Goal: Task Accomplishment & Management: Complete application form

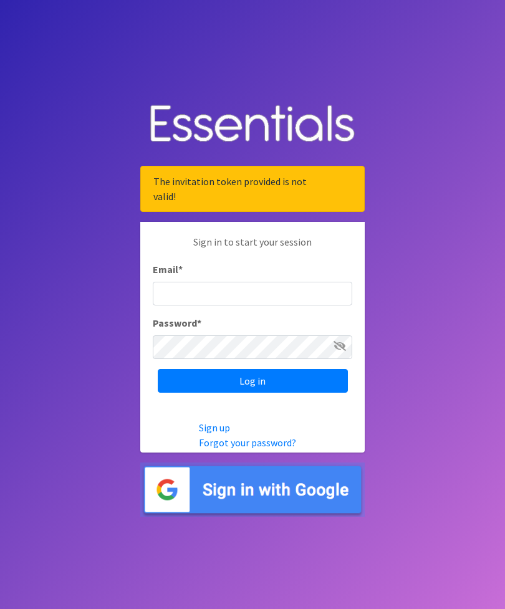
click at [262, 304] on input "Email *" at bounding box center [252, 294] width 199 height 24
type input "[EMAIL_ADDRESS][DOMAIN_NAME]"
click at [287, 393] on input "Log in" at bounding box center [253, 381] width 190 height 24
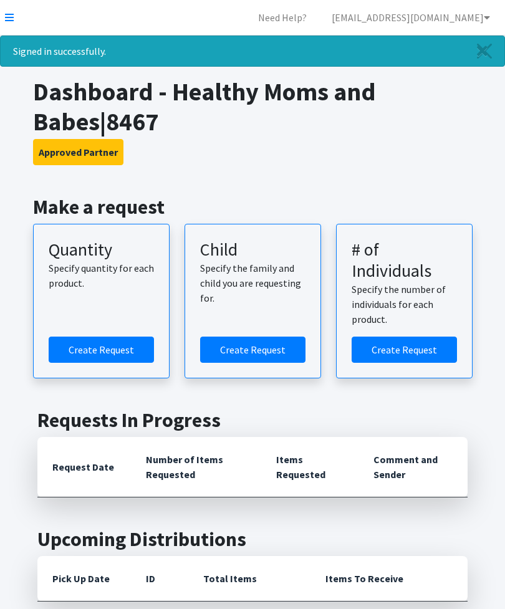
click at [115, 345] on link "Create Request" at bounding box center [101, 350] width 105 height 26
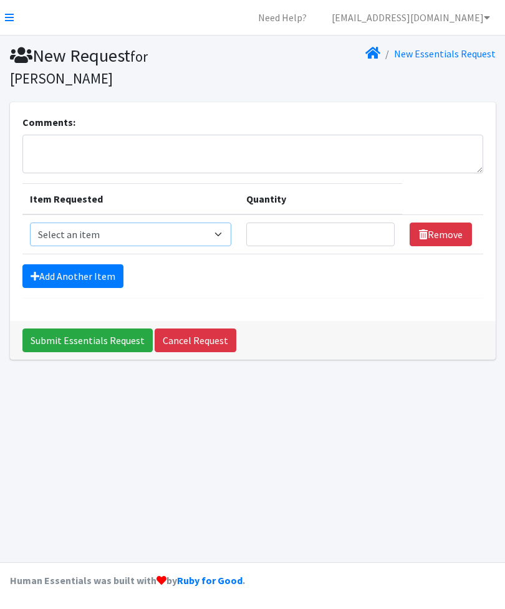
click at [227, 229] on select "Select an item Fly&Dry Potty Kit- 2T/3T Boy Fly&Dry Potty Kit- 2T/3T Girl Kids …" at bounding box center [130, 235] width 201 height 24
click at [218, 234] on select "Select an item Fly&Dry Potty Kit- 2T/3T Boy Fly&Dry Potty Kit- 2T/3T Girl Kids …" at bounding box center [130, 235] width 201 height 24
click at [223, 233] on select "Select an item Fly&Dry Potty Kit- 2T/3T Boy Fly&Dry Potty Kit- 2T/3T Girl Kids …" at bounding box center [130, 235] width 201 height 24
select select "1201"
click at [325, 235] on input "Quantity" at bounding box center [320, 235] width 148 height 24
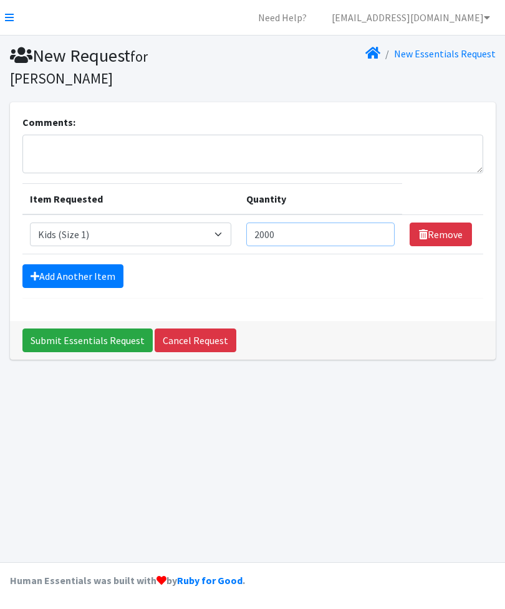
type input "2000"
click at [94, 272] on link "Add Another Item" at bounding box center [72, 276] width 101 height 24
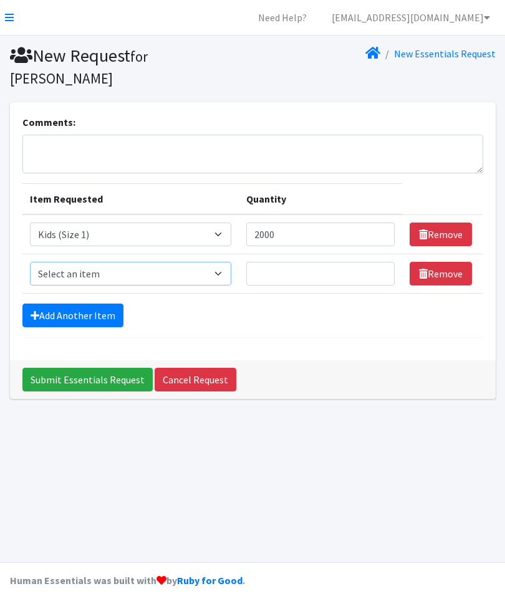
click at [219, 272] on select "Select an item Fly&Dry Potty Kit- 2T/3T Boy Fly&Dry Potty Kit- 2T/3T Girl Kids …" at bounding box center [130, 274] width 201 height 24
select select "1202"
click at [113, 309] on link "Add Another Item" at bounding box center [72, 316] width 101 height 24
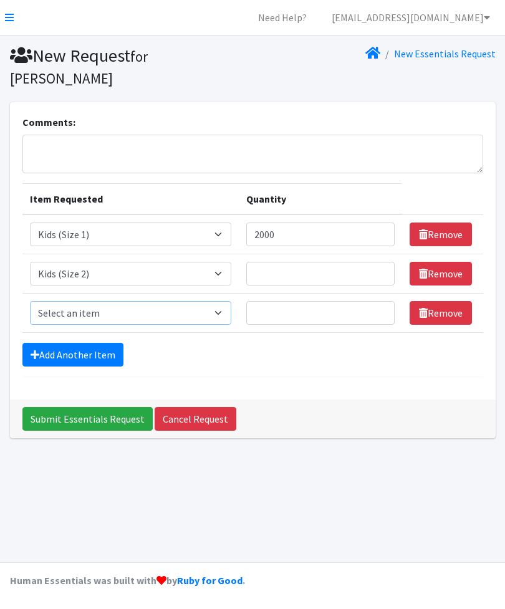
click at [118, 307] on select "Select an item Fly&Dry Potty Kit- 2T/3T Boy Fly&Dry Potty Kit- 2T/3T Girl Kids …" at bounding box center [130, 313] width 201 height 24
select select "1221"
click at [117, 354] on link "Add Another Item" at bounding box center [72, 355] width 101 height 24
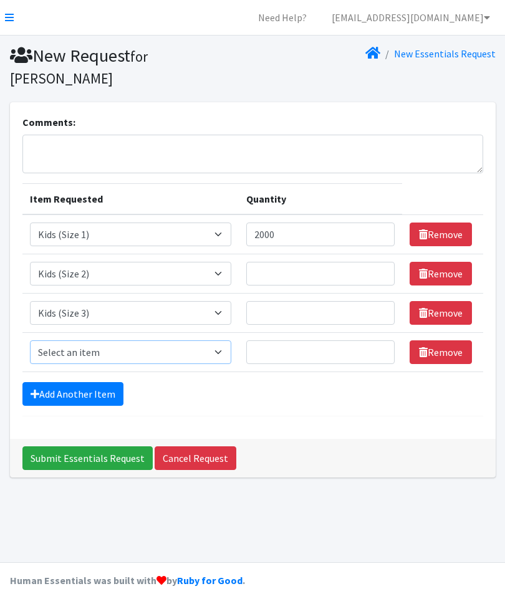
click at [122, 345] on select "Select an item Fly&Dry Potty Kit- 2T/3T Boy Fly&Dry Potty Kit- 2T/3T Girl Kids …" at bounding box center [130, 352] width 201 height 24
select select "1213"
click at [108, 396] on link "Add Another Item" at bounding box center [72, 394] width 101 height 24
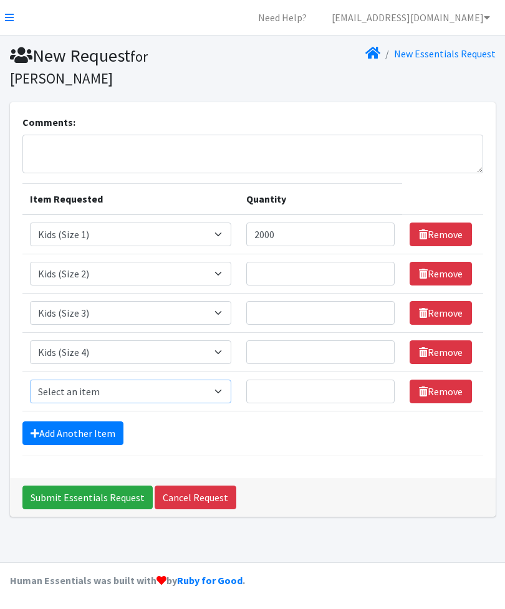
click at [118, 385] on select "Select an item Fly&Dry Potty Kit- 2T/3T Boy Fly&Dry Potty Kit- 2T/3T Girl Kids …" at bounding box center [130, 392] width 201 height 24
select select "1214"
click at [108, 430] on link "Add Another Item" at bounding box center [72, 433] width 101 height 24
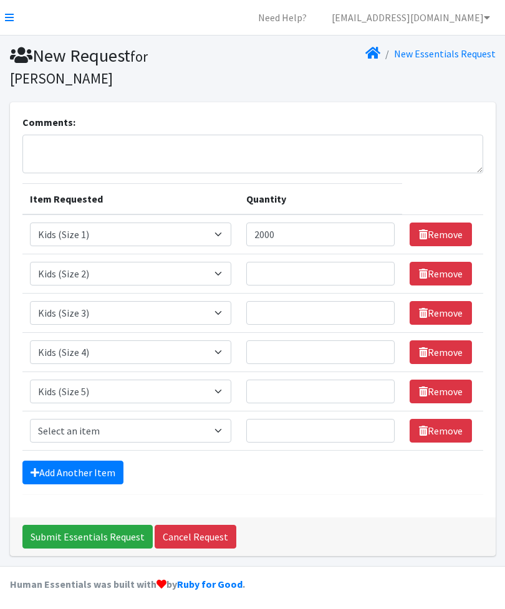
scroll to position [3, 0]
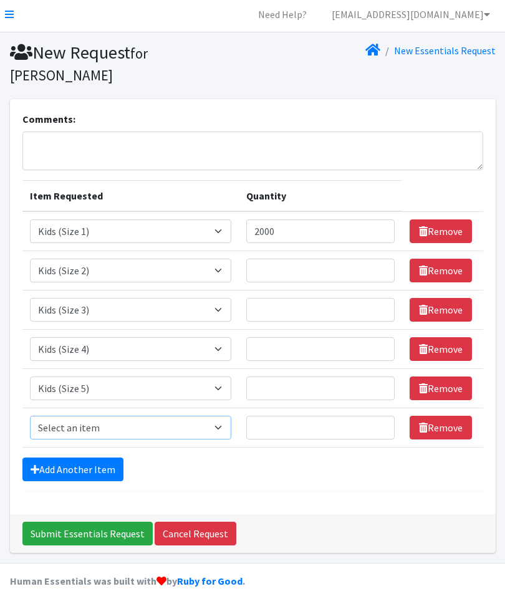
click at [122, 418] on select "Select an item Fly&Dry Potty Kit- 2T/3T Boy Fly&Dry Potty Kit- 2T/3T Girl Kids …" at bounding box center [130, 428] width 201 height 24
select select "1216"
click at [309, 270] on input "Quantity" at bounding box center [320, 271] width 148 height 24
type input "2000"
click at [307, 303] on input "Quantity" at bounding box center [320, 310] width 148 height 24
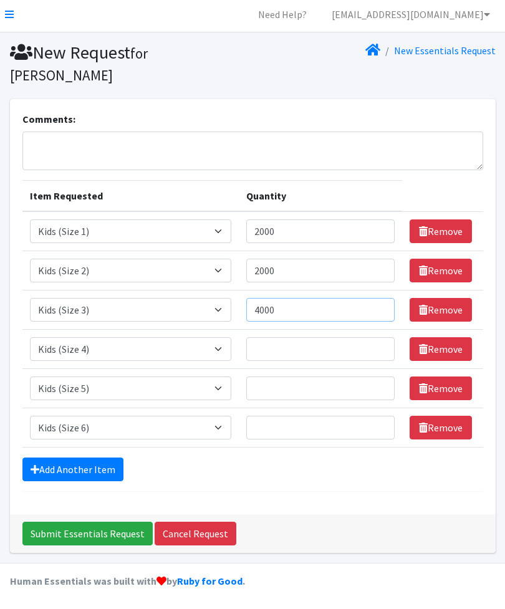
type input "4000"
click at [300, 337] on input "Quantity" at bounding box center [320, 349] width 148 height 24
type input "4000"
click at [298, 379] on input "Quantity" at bounding box center [320, 389] width 148 height 24
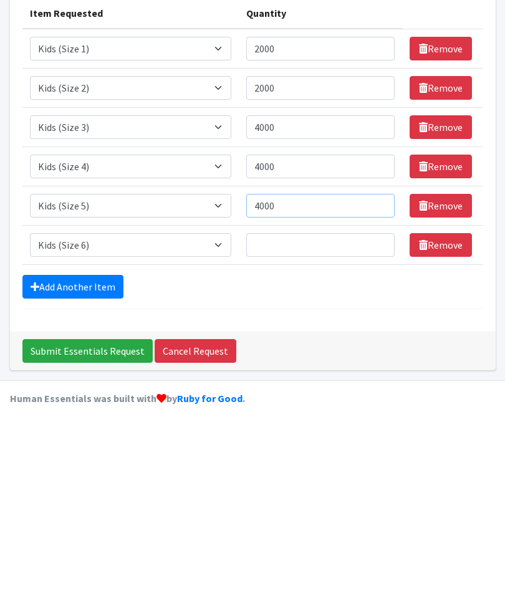
type input "4000"
click at [324, 416] on input "Quantity" at bounding box center [320, 428] width 148 height 24
type input "4000"
click at [334, 303] on form "Comments: Item Requested Quantity Item Requested Select an item Fly&Dry Potty K…" at bounding box center [252, 302] width 461 height 380
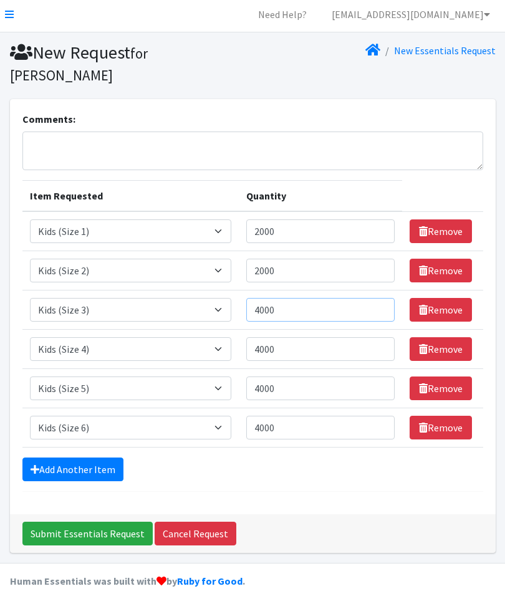
click at [304, 301] on input "4000" at bounding box center [320, 310] width 148 height 24
click at [301, 305] on input "4000" at bounding box center [320, 310] width 148 height 24
type input "4"
type input "6"
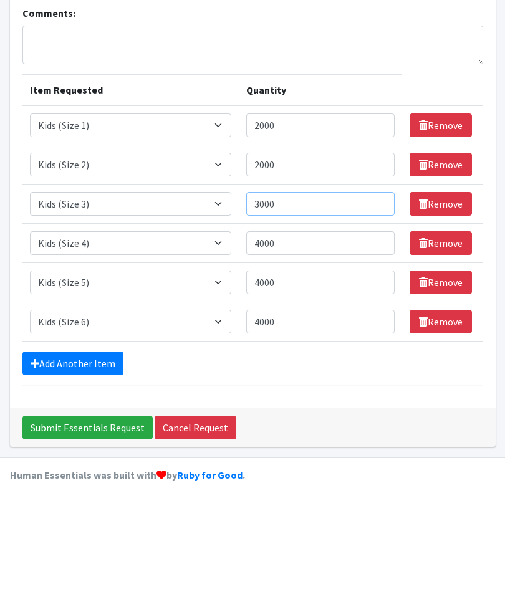
type input "3000"
click at [292, 416] on input "4000" at bounding box center [320, 428] width 148 height 24
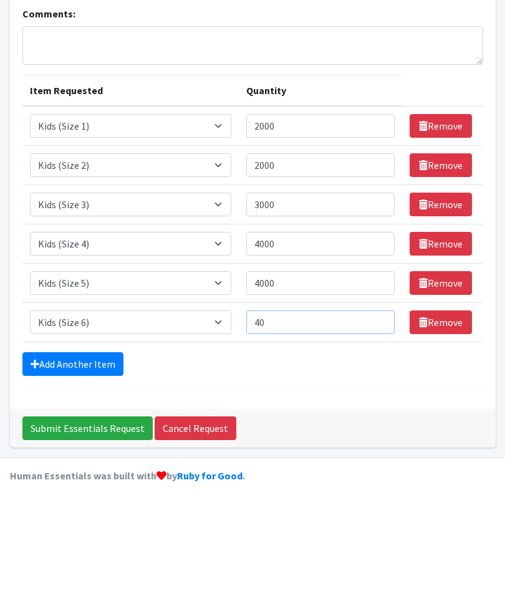
type input "4"
type input "5000"
click at [91, 458] on link "Add Another Item" at bounding box center [72, 470] width 101 height 24
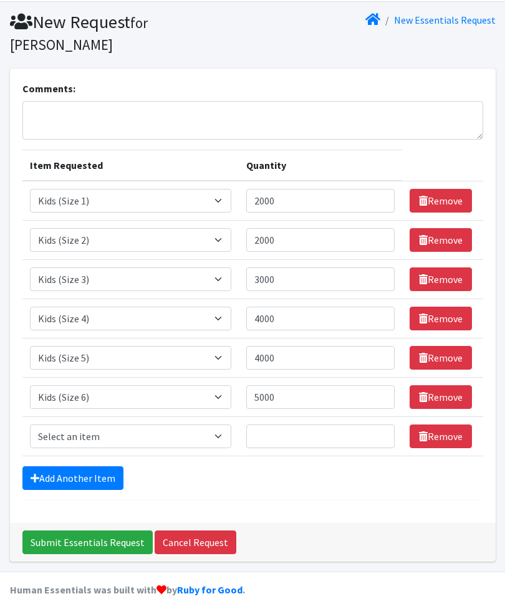
scroll to position [42, 0]
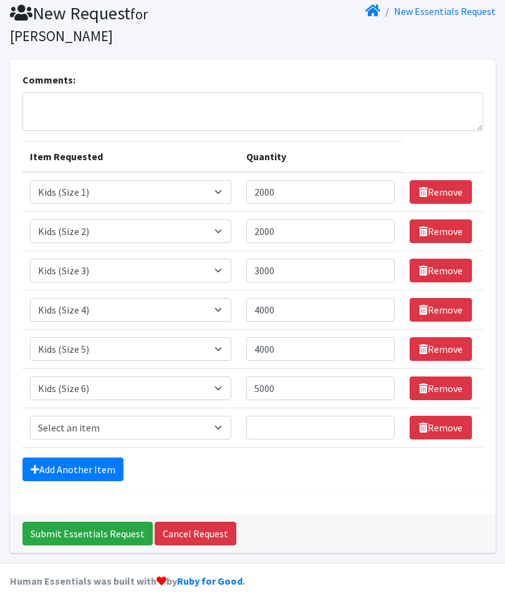
click at [96, 461] on link "Add Another Item" at bounding box center [72, 470] width 101 height 24
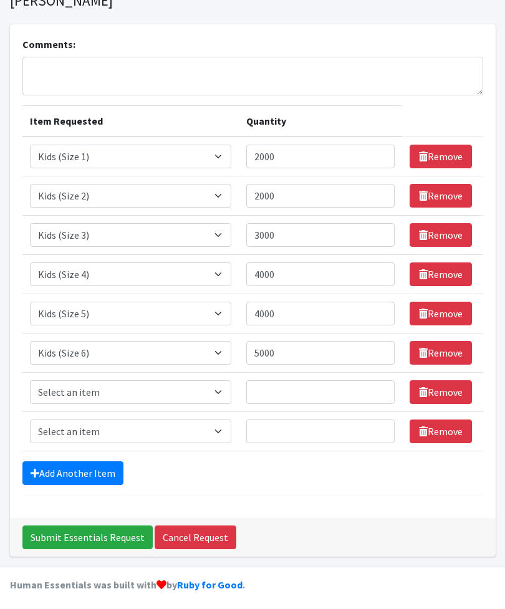
scroll to position [82, 0]
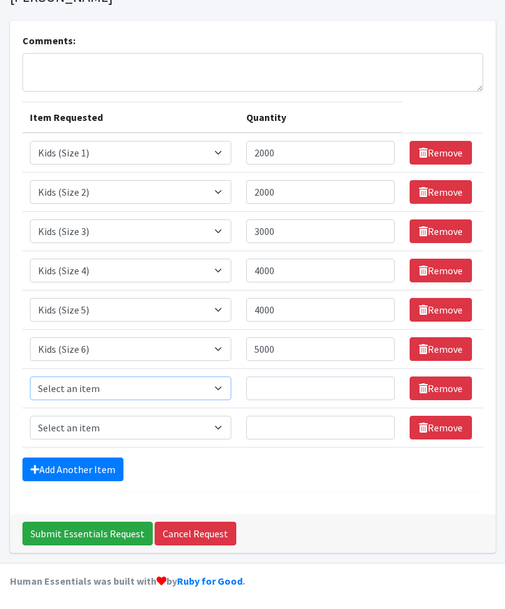
click at [109, 390] on select "Select an item Fly&Dry Potty Kit- 2T/3T Boy Fly&Dry Potty Kit- 2T/3T Girl Kids …" at bounding box center [130, 389] width 201 height 24
select select "15347"
click at [307, 384] on input "Quantity" at bounding box center [320, 389] width 148 height 24
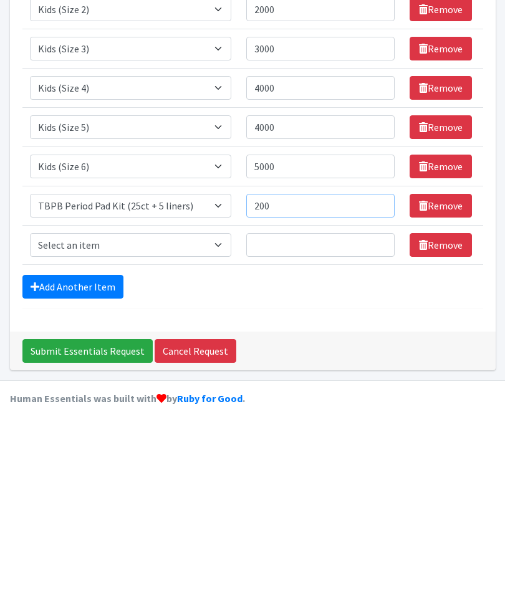
type input "200"
click at [181, 416] on select "Select an item Fly&Dry Potty Kit- 2T/3T Boy Fly&Dry Potty Kit- 2T/3T Girl Kids …" at bounding box center [130, 428] width 201 height 24
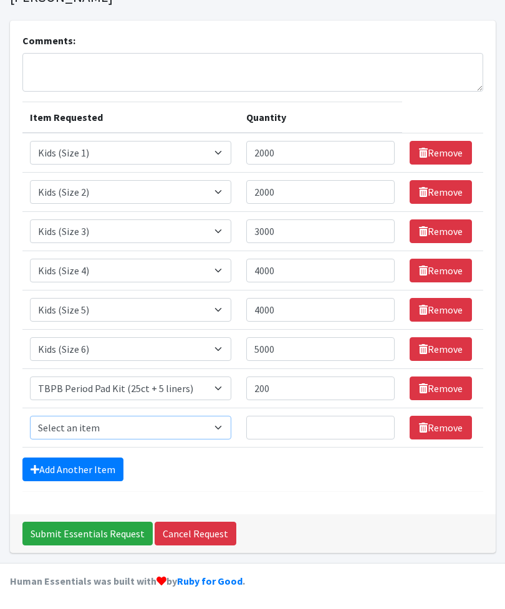
select select "4017"
click at [313, 423] on input "Quantity" at bounding box center [320, 428] width 148 height 24
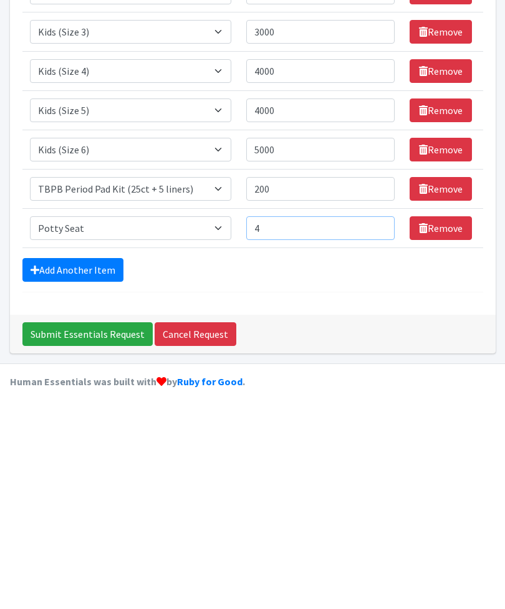
type input "4"
click at [90, 458] on link "Add Another Item" at bounding box center [72, 470] width 101 height 24
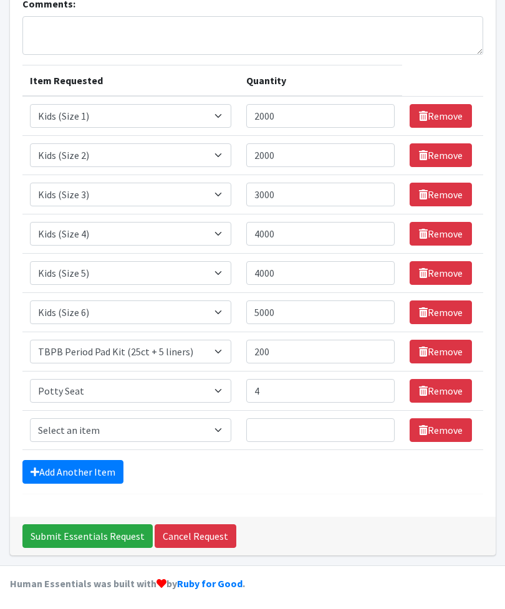
scroll to position [121, 0]
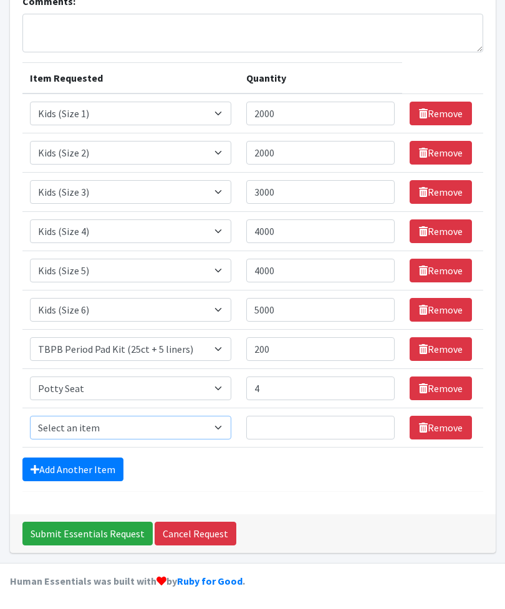
click at [175, 424] on select "Select an item Fly&Dry Potty Kit- 2T/3T Boy Fly&Dry Potty Kit- 2T/3T Girl Kids …" at bounding box center [130, 428] width 201 height 24
select select "15511"
click at [302, 418] on input "Quantity" at bounding box center [320, 428] width 148 height 24
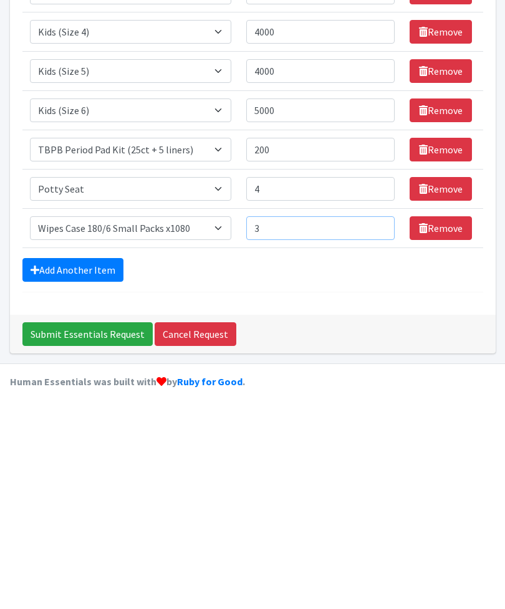
type input "3"
click at [102, 458] on link "Add Another Item" at bounding box center [72, 470] width 101 height 24
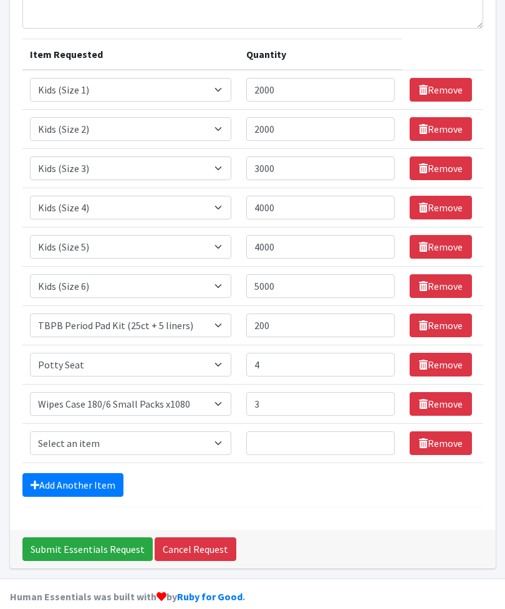
scroll to position [160, 0]
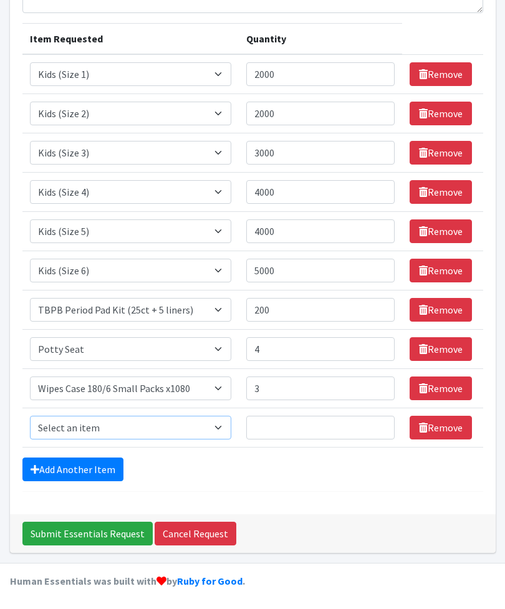
click at [130, 424] on select "Select an item Fly&Dry Potty Kit- 2T/3T Boy Fly&Dry Potty Kit- 2T/3T Girl Kids …" at bounding box center [130, 428] width 201 height 24
select select "1411"
click at [294, 424] on input "Quantity" at bounding box center [320, 428] width 148 height 24
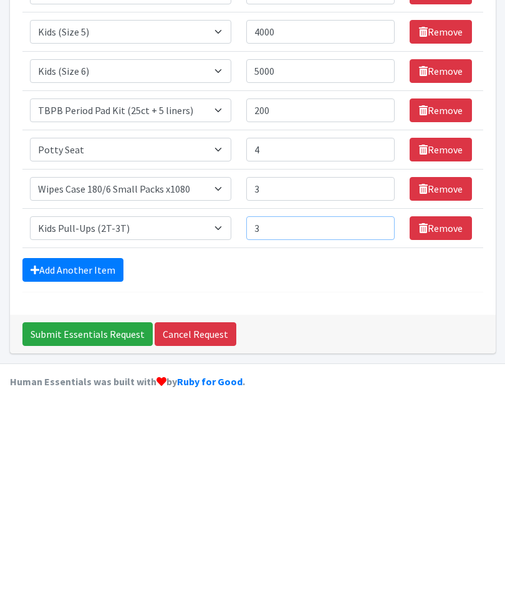
type input "3"
click at [99, 458] on link "Add Another Item" at bounding box center [72, 470] width 101 height 24
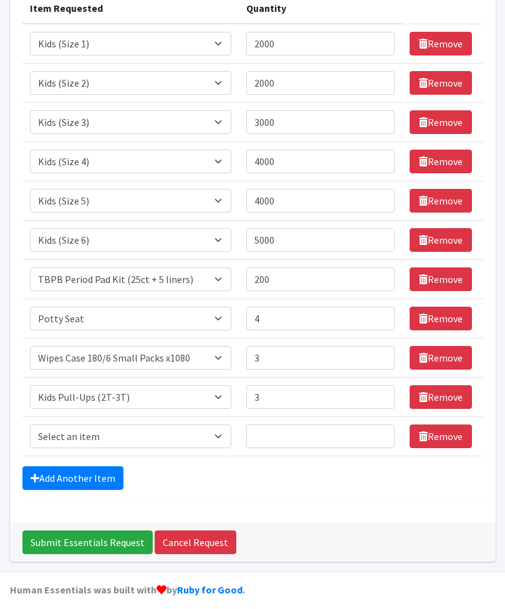
scroll to position [199, 0]
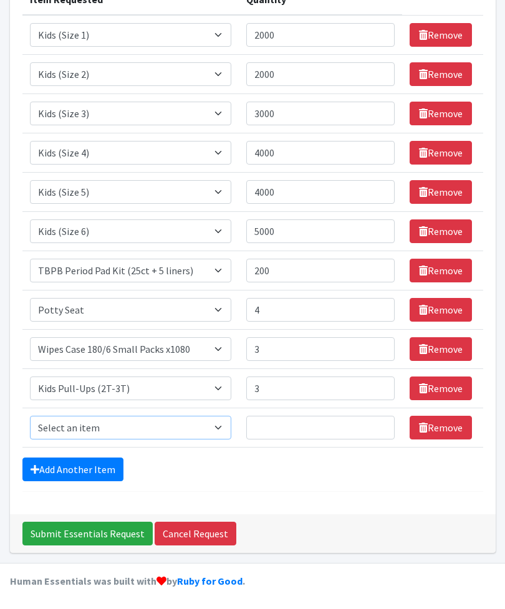
click at [158, 420] on select "Select an item Fly&Dry Potty Kit- 2T/3T Boy Fly&Dry Potty Kit- 2T/3T Girl Kids …" at bounding box center [130, 428] width 201 height 24
click at [208, 387] on select "Select an item Fly&Dry Potty Kit- 2T/3T Boy Fly&Dry Potty Kit- 2T/3T Girl Kids …" at bounding box center [130, 389] width 201 height 24
click at [201, 383] on select "Select an item Fly&Dry Potty Kit- 2T/3T Boy Fly&Dry Potty Kit- 2T/3T Girl Kids …" at bounding box center [130, 389] width 201 height 24
select select "1413"
click at [216, 425] on select "Select an item Fly&Dry Potty Kit- 2T/3T Boy Fly&Dry Potty Kit- 2T/3T Girl Kids …" at bounding box center [130, 428] width 201 height 24
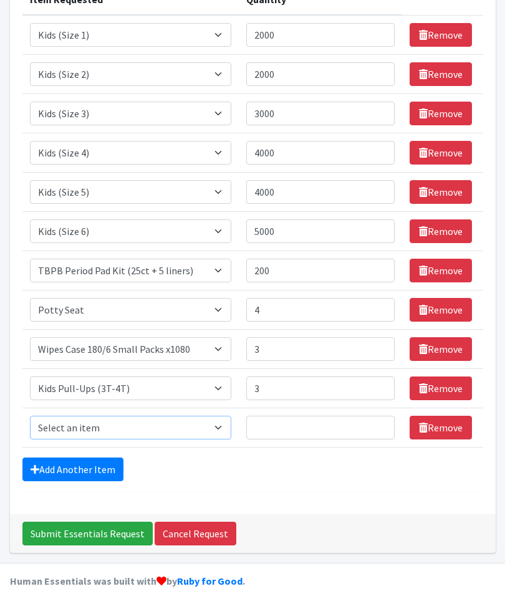
select select "1412"
click at [291, 425] on input "Quantity" at bounding box center [320, 428] width 148 height 24
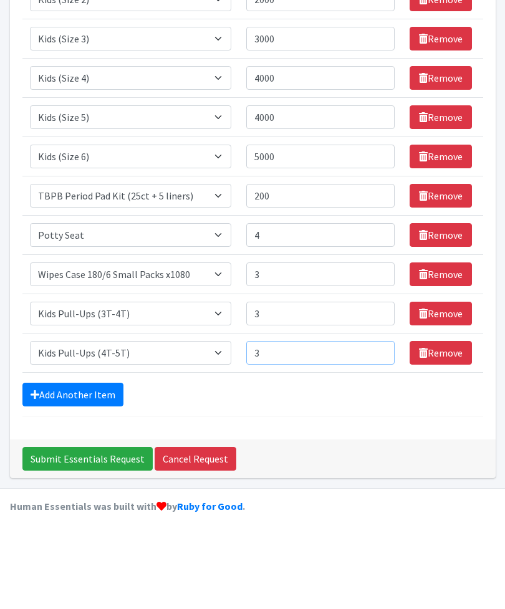
type input "3"
click at [300, 298] on input "4" at bounding box center [320, 310] width 148 height 24
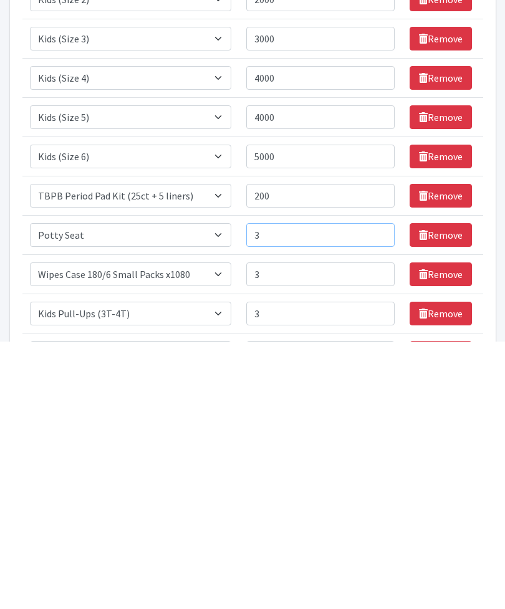
scroll to position [5, 0]
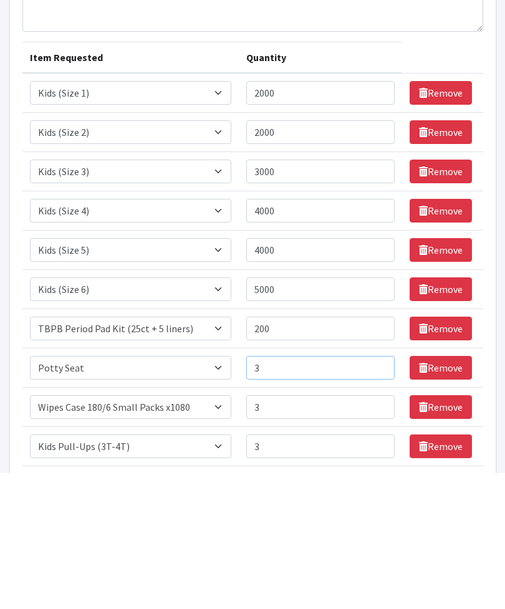
type input "3"
click at [324, 218] on input "2000" at bounding box center [320, 230] width 148 height 24
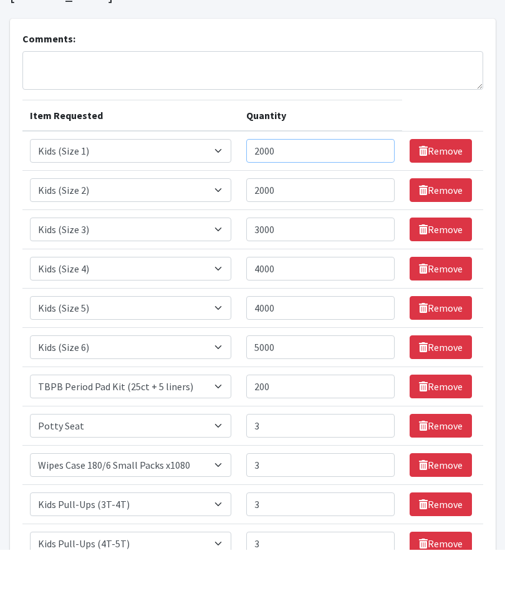
scroll to position [0, 0]
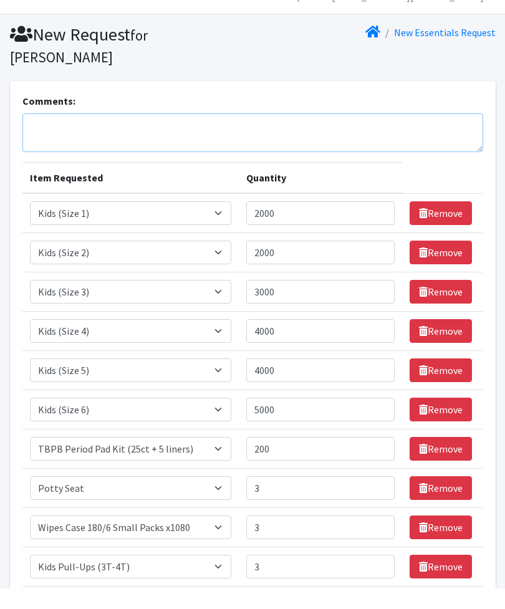
click at [112, 135] on textarea "Comments:" at bounding box center [252, 154] width 461 height 39
click at [68, 135] on textarea "If any size is unavailable please substitute with what is available" at bounding box center [252, 154] width 461 height 39
click at [137, 135] on textarea "If any of the larger sizes is unavailable please substitute with what is availa…" at bounding box center [252, 154] width 461 height 39
click at [369, 135] on textarea "If any of the larger sizes are unavailable please substitute with what is avail…" at bounding box center [252, 154] width 461 height 39
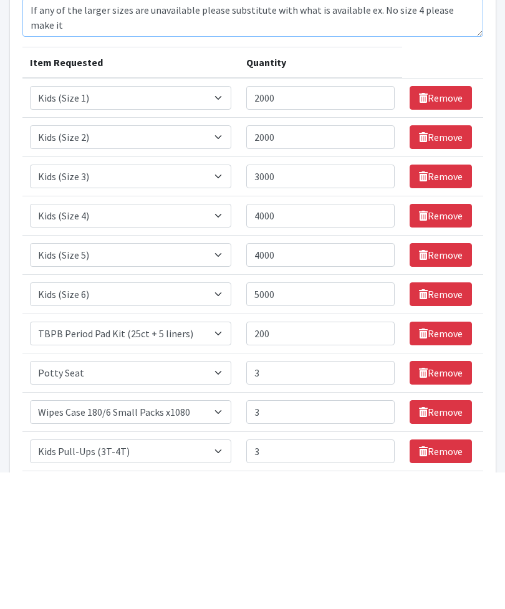
type textarea "If any of the larger sizes are unavailable please substitute with what is avail…"
click at [306, 301] on input "3000" at bounding box center [320, 313] width 148 height 24
type input "3"
type input "2000"
click at [310, 340] on input "4000" at bounding box center [320, 352] width 148 height 24
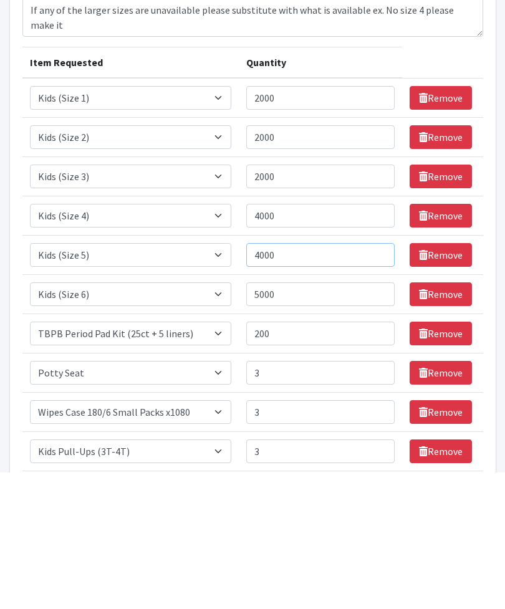
click at [286, 380] on input "4000" at bounding box center [320, 392] width 148 height 24
type input "4"
type input "5000"
click at [475, 135] on textarea "If any of the larger sizes are unavailable please substitute with what is avail…" at bounding box center [252, 154] width 461 height 39
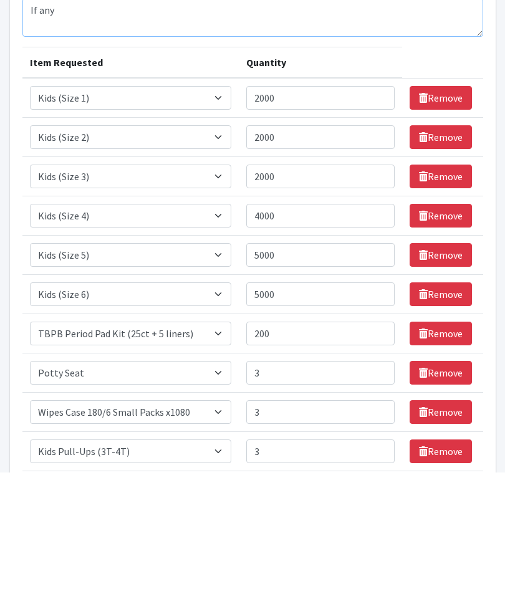
type textarea "If"
click at [168, 135] on textarea "Please only substitute large sizes. Ex no size" at bounding box center [252, 154] width 461 height 39
click at [183, 135] on textarea "Please only substitute large sizes. Ex no size" at bounding box center [252, 154] width 461 height 39
click at [244, 135] on textarea "Please only substitute large sizes. Ex. no size" at bounding box center [252, 154] width 461 height 39
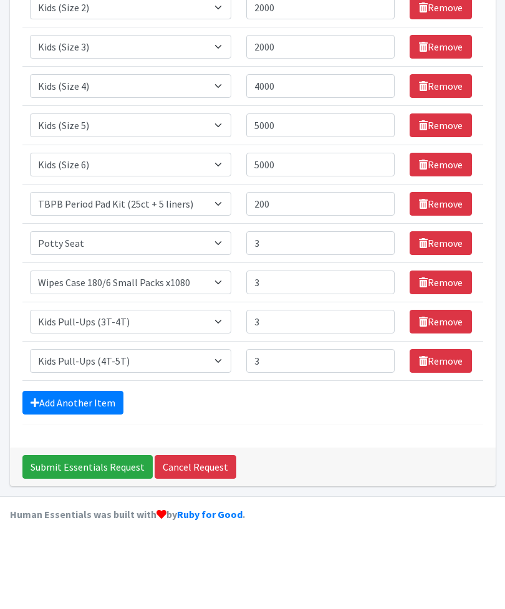
scroll to position [199, 0]
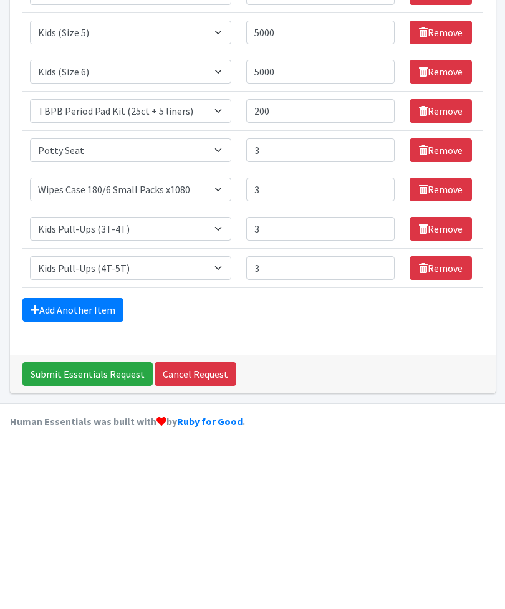
type textarea "Please only substitute large sizes. Ex. no size 5, please give more 4 and 6 tha…"
click at [117, 522] on input "Submit Essentials Request" at bounding box center [87, 534] width 130 height 24
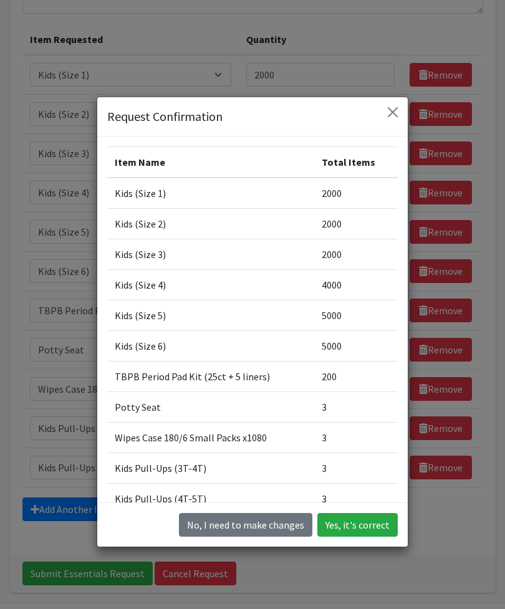
click at [367, 537] on button "Yes, it's correct" at bounding box center [357, 525] width 80 height 24
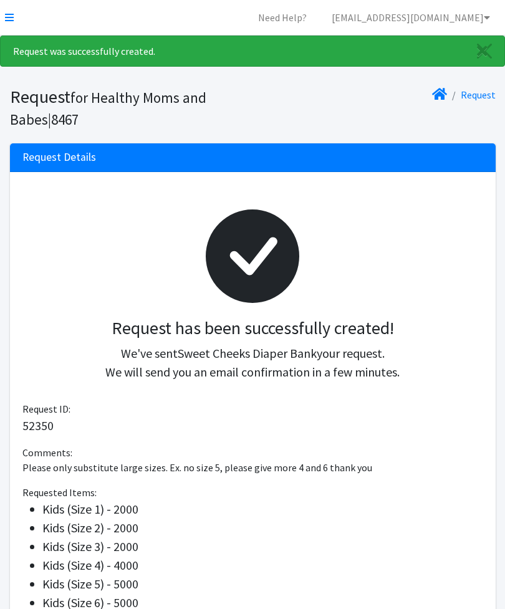
click at [12, 19] on icon at bounding box center [9, 17] width 9 height 10
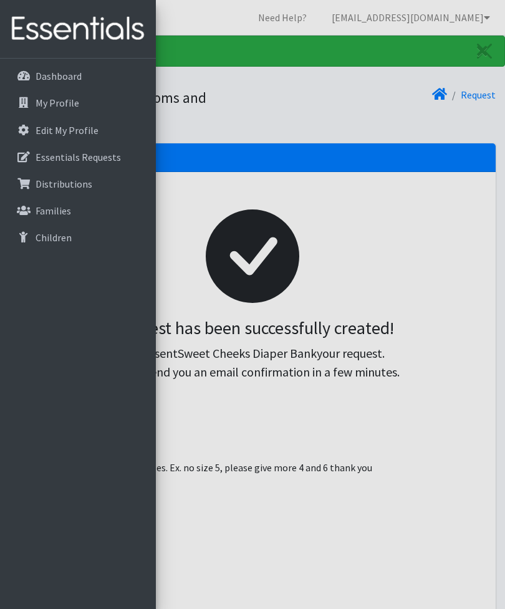
click at [77, 80] on p "Dashboard" at bounding box center [59, 76] width 46 height 12
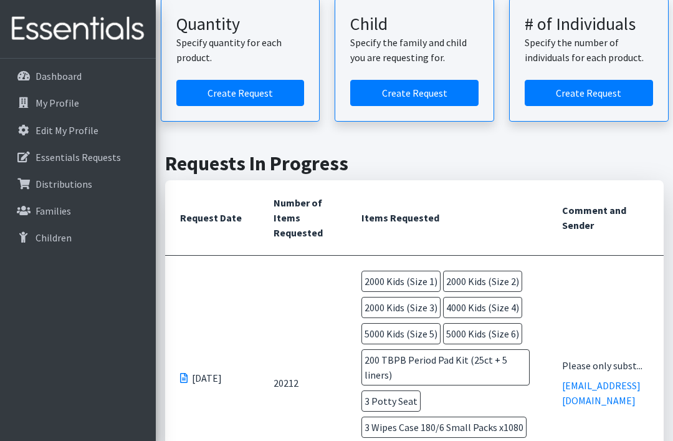
scroll to position [153, 0]
